Goal: Check status: Check status

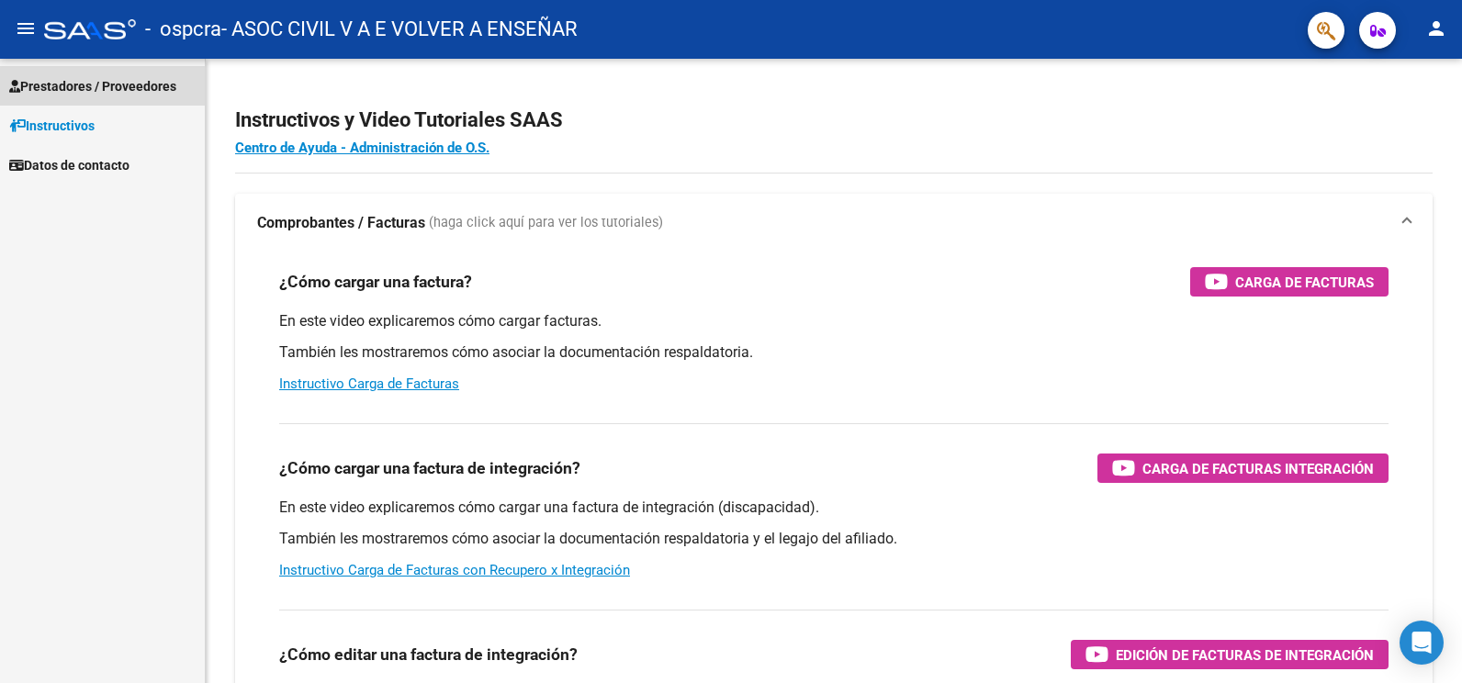
drag, startPoint x: 58, startPoint y: 73, endPoint x: 81, endPoint y: 104, distance: 38.0
click at [58, 74] on link "Prestadores / Proveedores" at bounding box center [102, 85] width 205 height 39
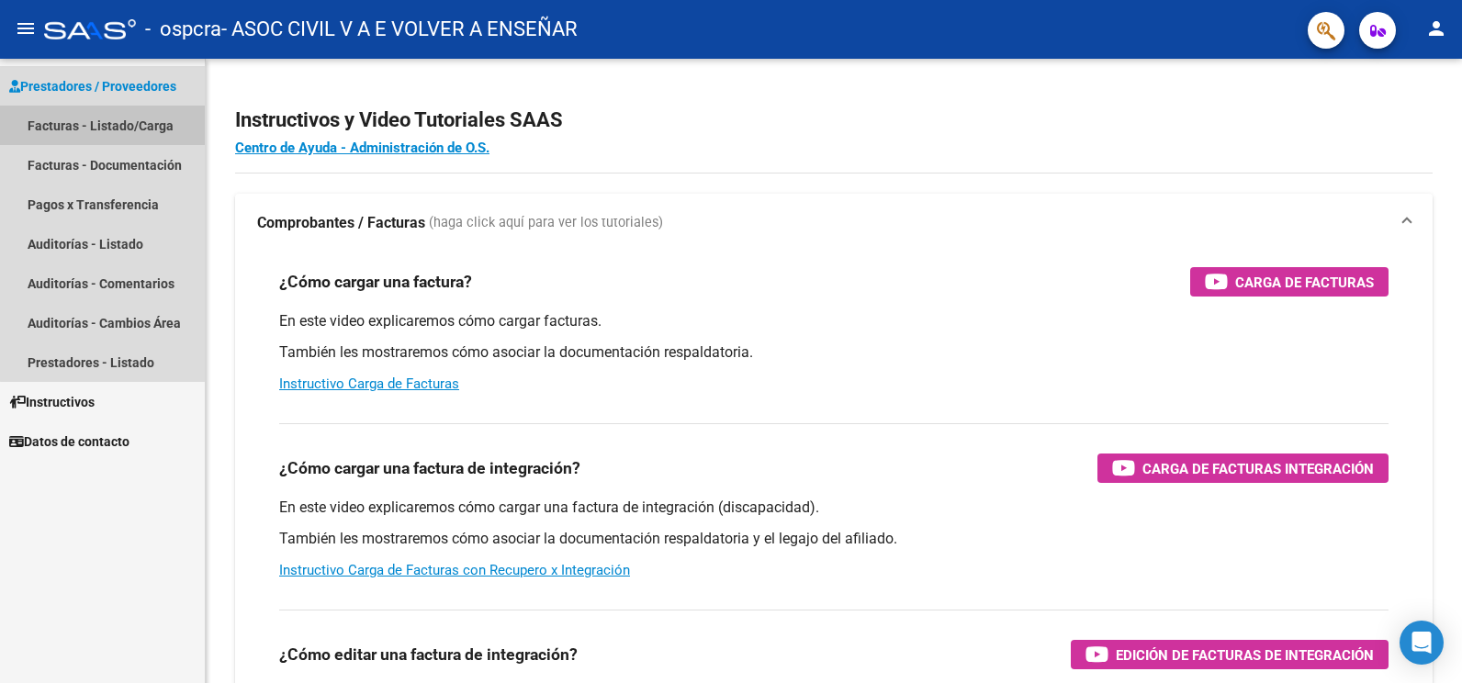
click at [108, 118] on link "Facturas - Listado/Carga" at bounding box center [102, 125] width 205 height 39
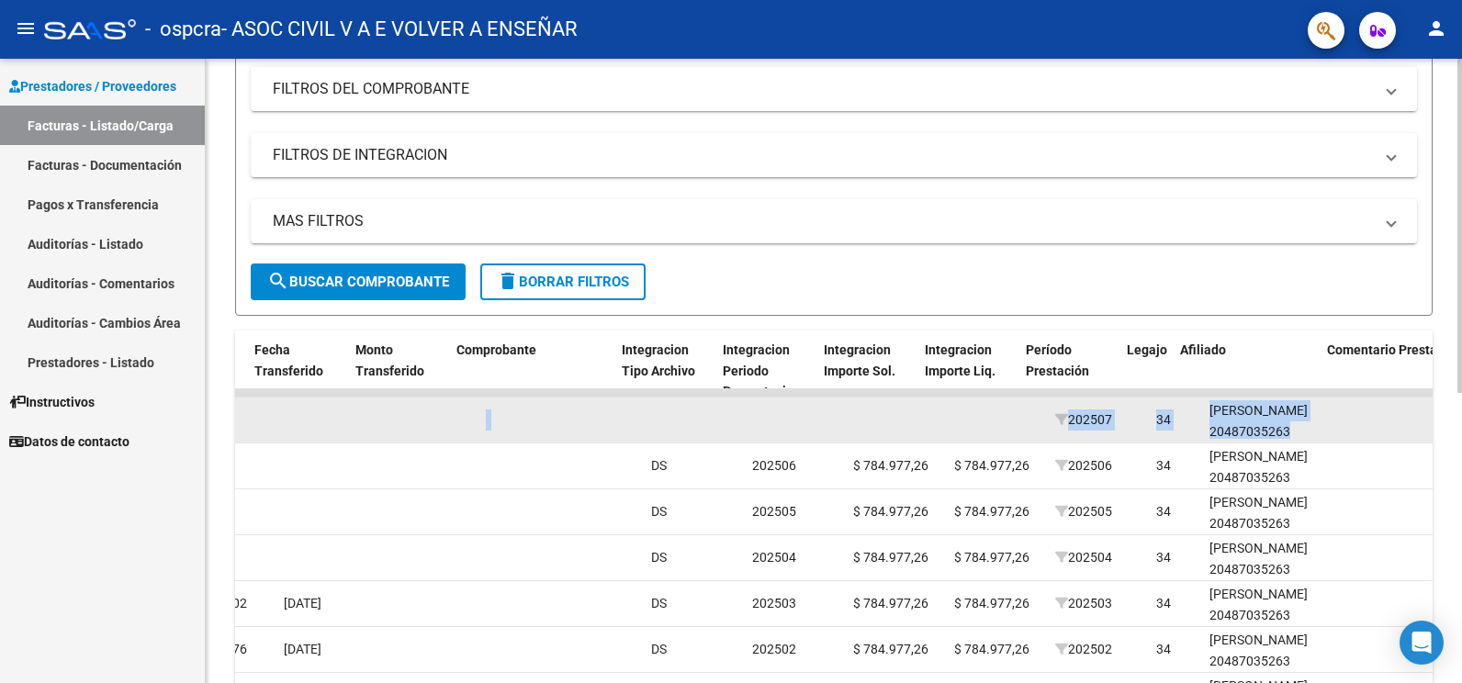
scroll to position [0, 1622]
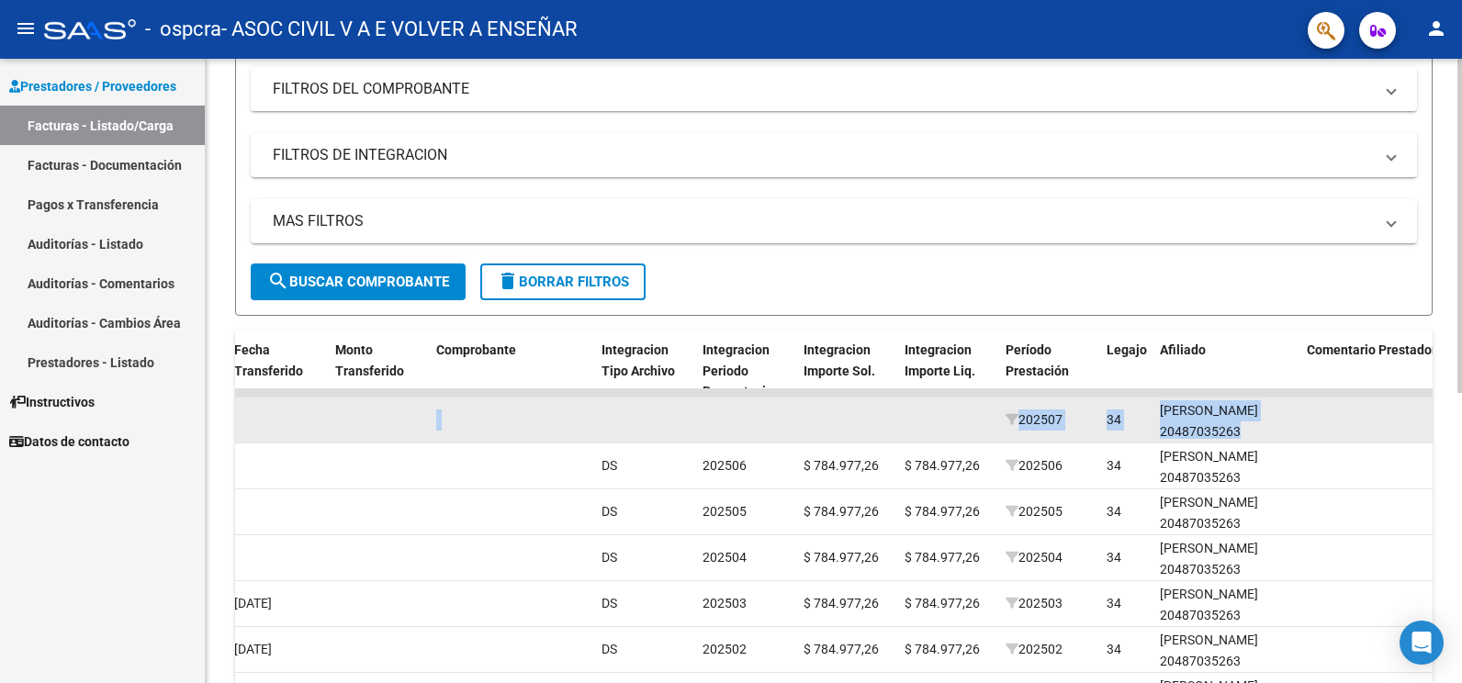
drag, startPoint x: 1196, startPoint y: 423, endPoint x: 1406, endPoint y: 421, distance: 209.4
click at [1406, 421] on div "4343 Integración ASOC CIVIL V A E VOLVER A ENSEÑAR 30707303073 Factura C: 2 - 5…" at bounding box center [548, 421] width 3871 height 46
click at [1240, 422] on div "[PERSON_NAME] 20487035263" at bounding box center [1226, 421] width 132 height 42
click at [1243, 435] on div "[PERSON_NAME] 20487035263" at bounding box center [1226, 421] width 132 height 42
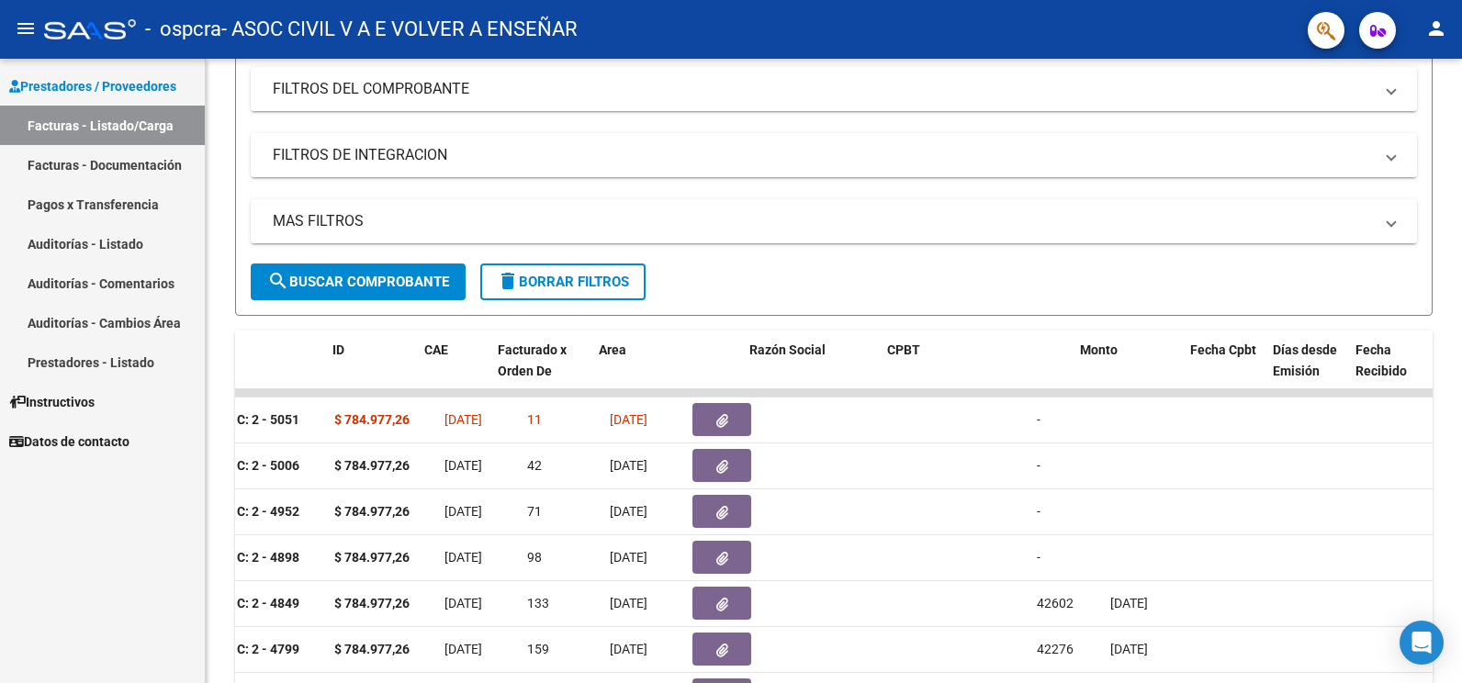
scroll to position [0, 0]
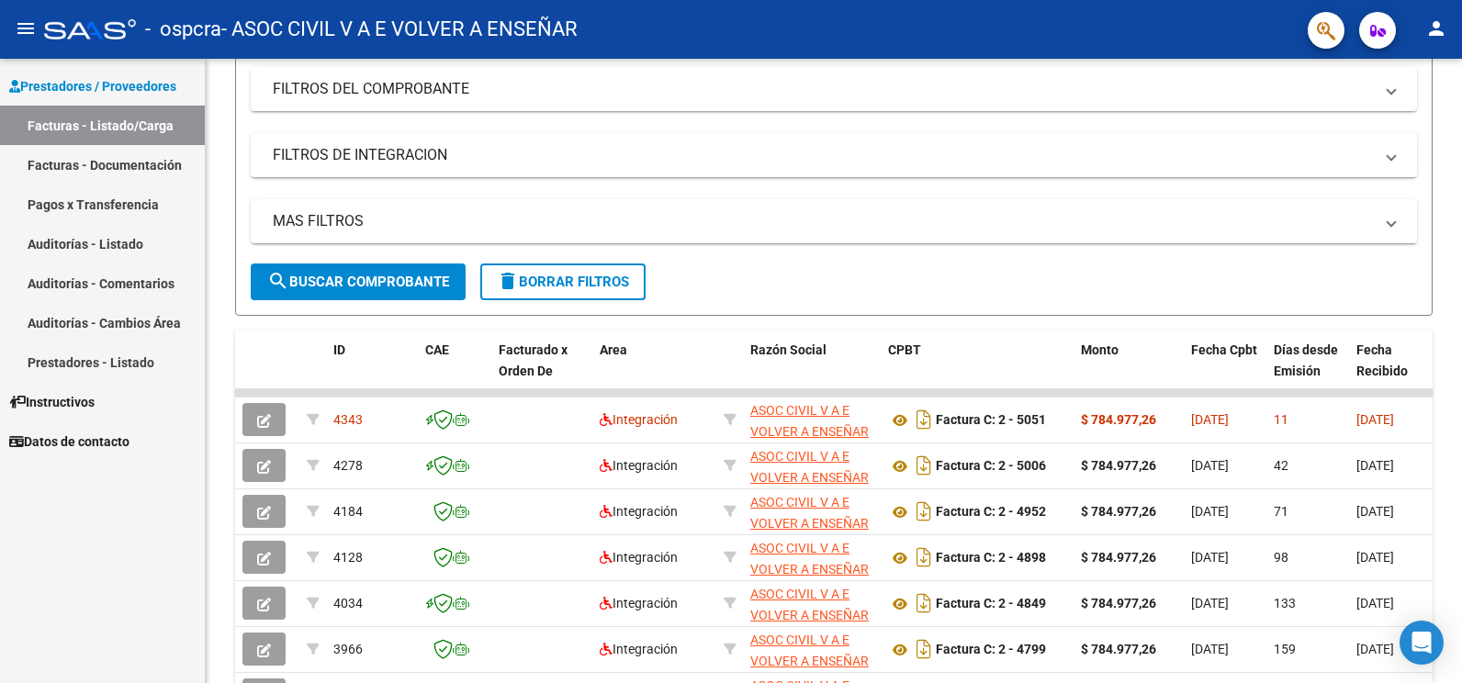
drag, startPoint x: 1197, startPoint y: 422, endPoint x: 5, endPoint y: 531, distance: 1197.6
click at [5, 529] on mat-sidenav-container "Prestadores / Proveedores Facturas - Listado/Carga Facturas - Documentación Pag…" at bounding box center [731, 371] width 1462 height 624
click at [757, 258] on div "MAS FILTROS Todos Con Doc. Respaldatoria Todos Con Trazabilidad Todos Asociado …" at bounding box center [834, 231] width 1166 height 64
click at [142, 534] on div "Prestadores / Proveedores Facturas - Listado/Carga Facturas - Documentación Pag…" at bounding box center [102, 371] width 205 height 624
